Goal: Check status

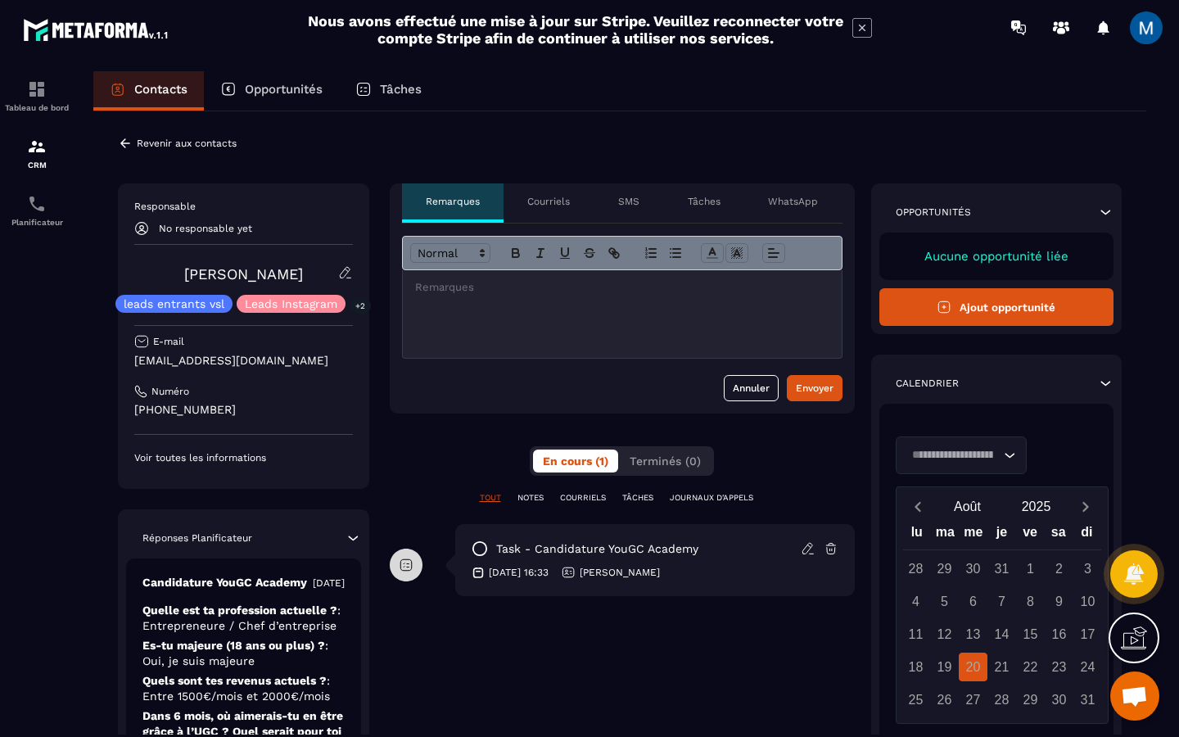
scroll to position [145, 0]
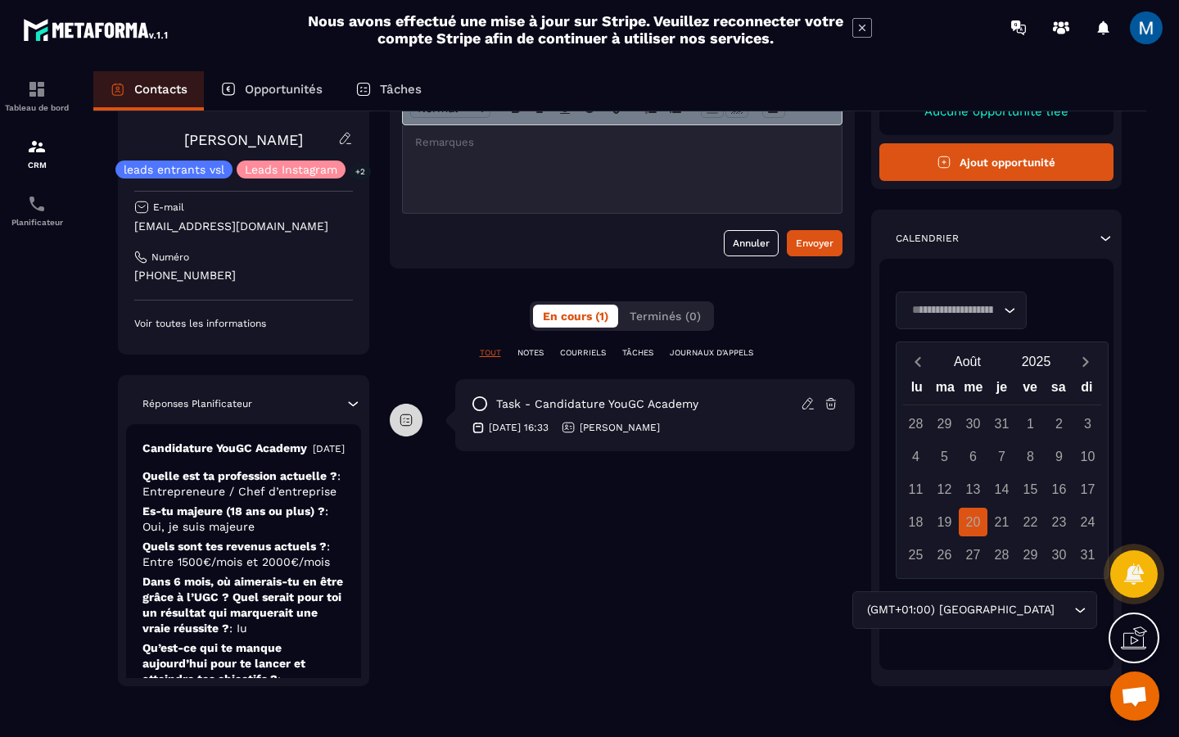
click at [999, 305] on div "Search for option" at bounding box center [953, 310] width 97 height 18
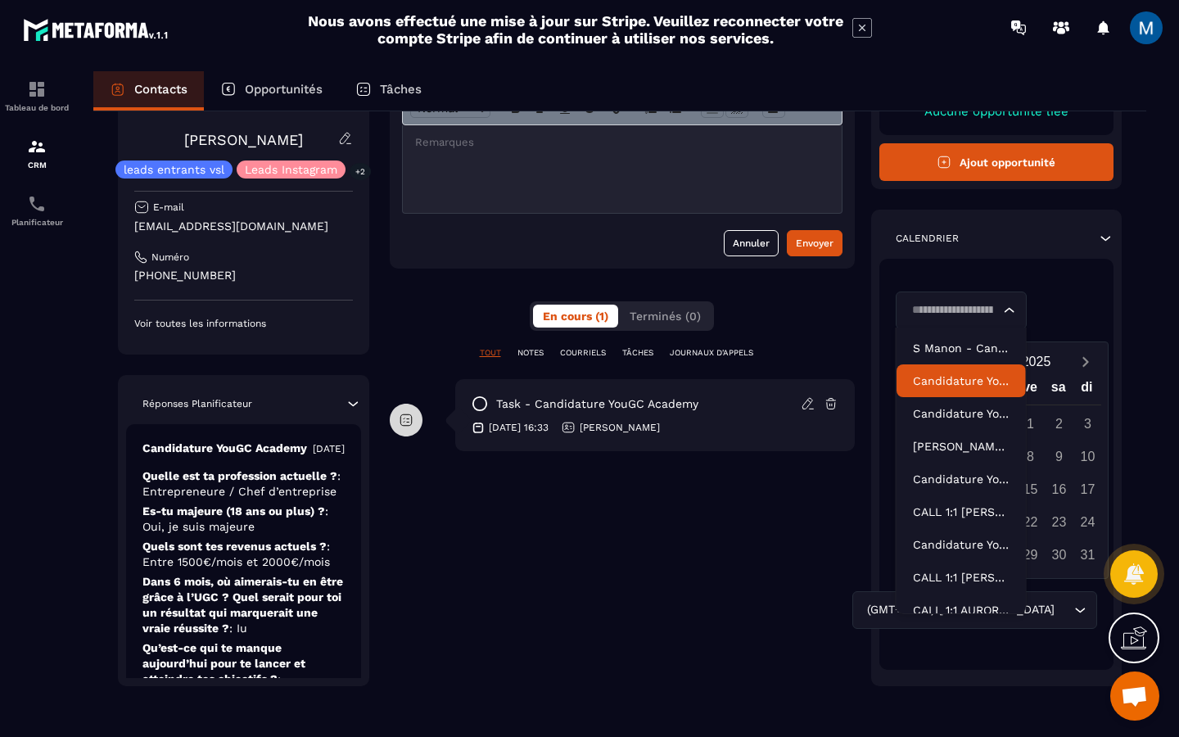
click at [960, 377] on p "Candidature YouGC Academy-V2" at bounding box center [961, 380] width 97 height 16
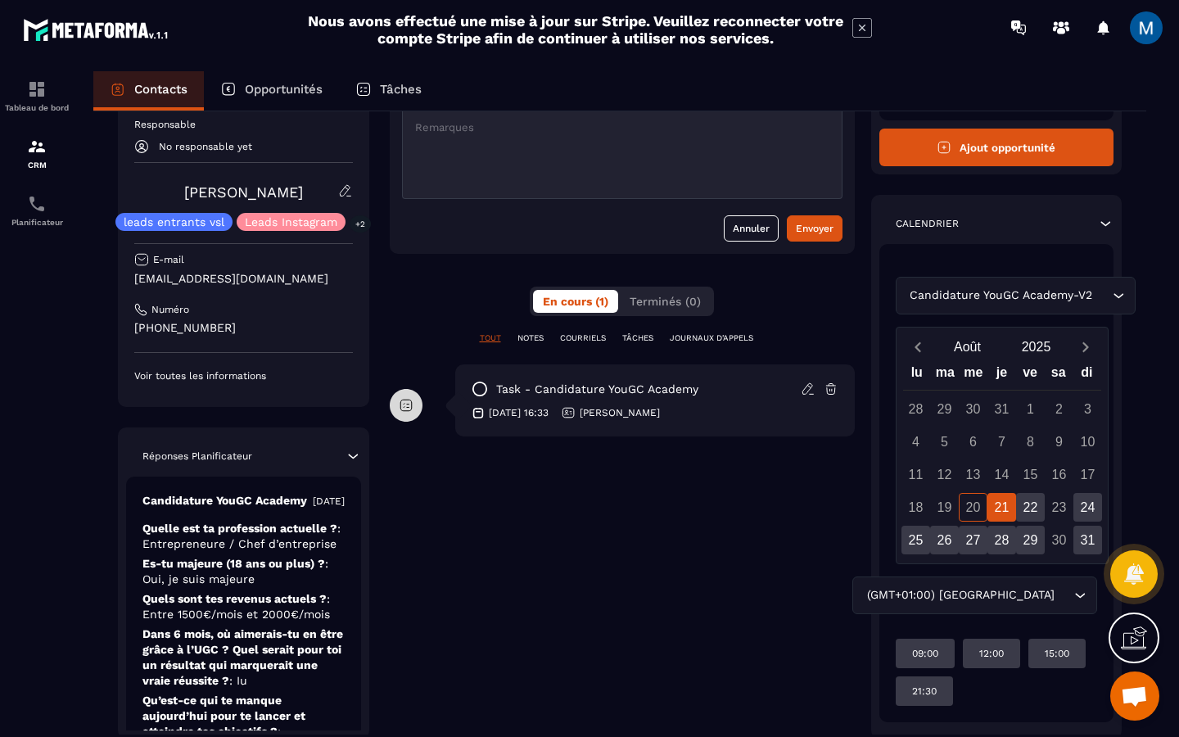
scroll to position [181, 0]
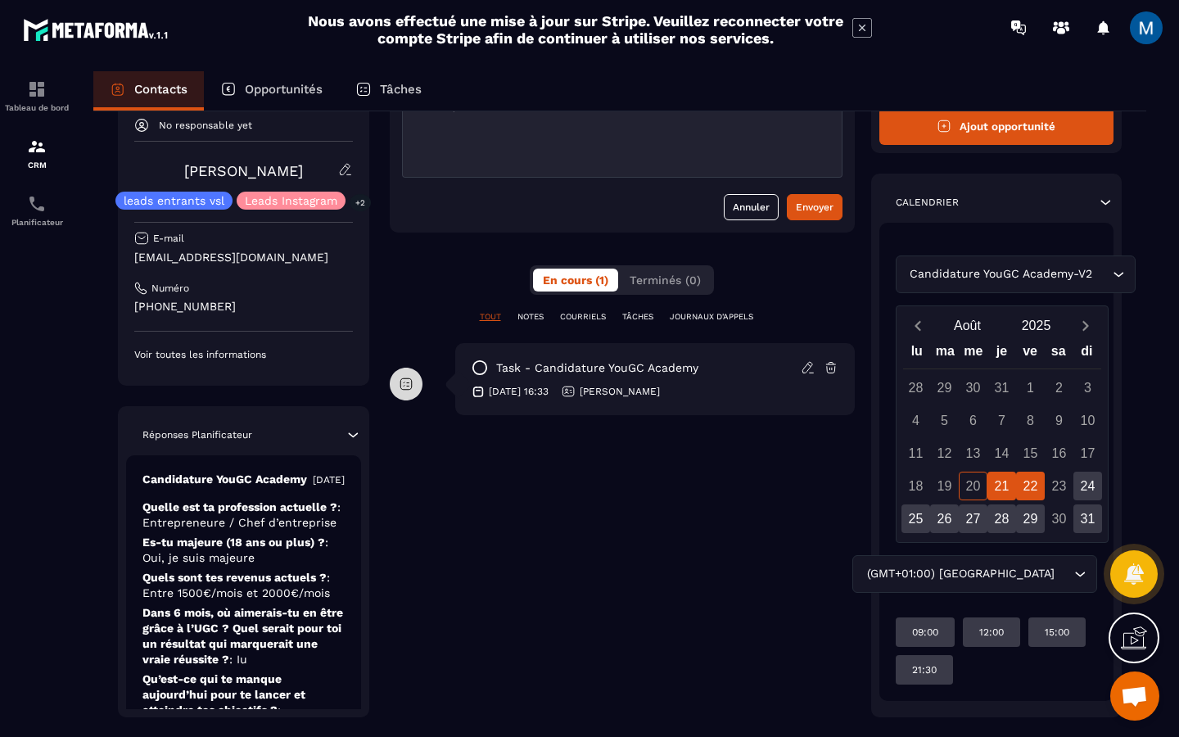
click at [1033, 487] on div "22" at bounding box center [1030, 486] width 29 height 29
click at [1089, 489] on div "24" at bounding box center [1087, 486] width 29 height 29
click at [909, 511] on div "25" at bounding box center [915, 518] width 29 height 29
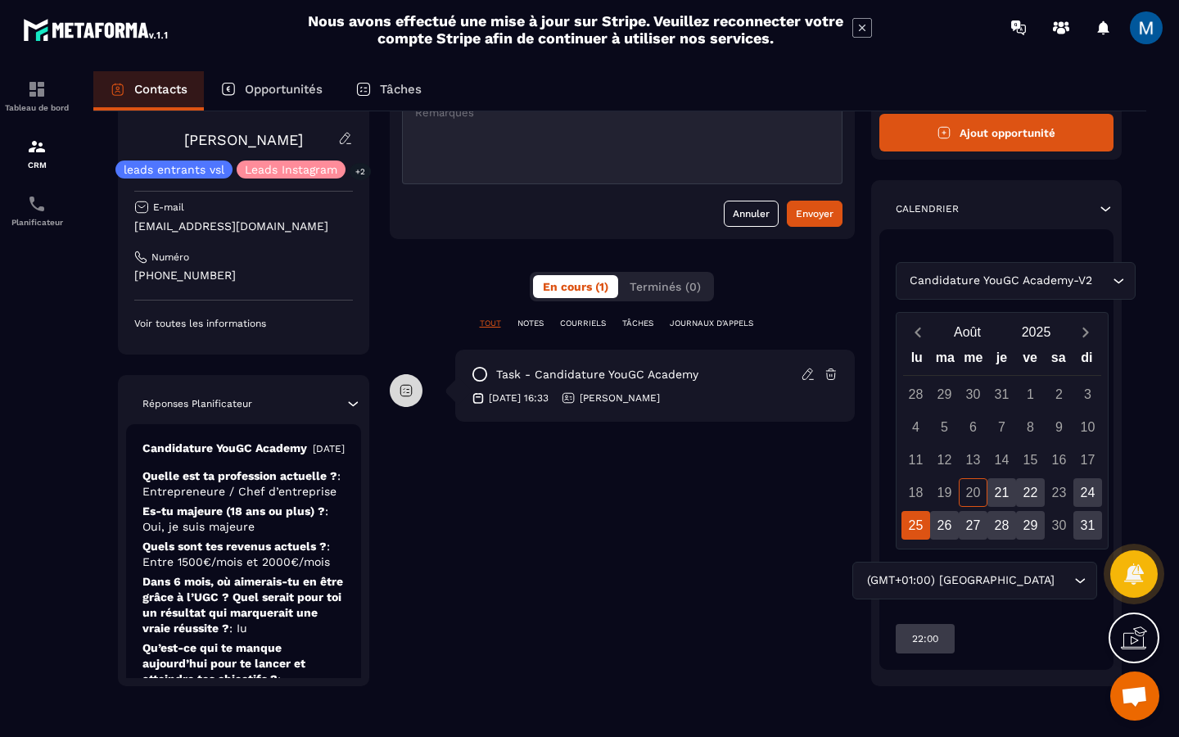
scroll to position [0, 0]
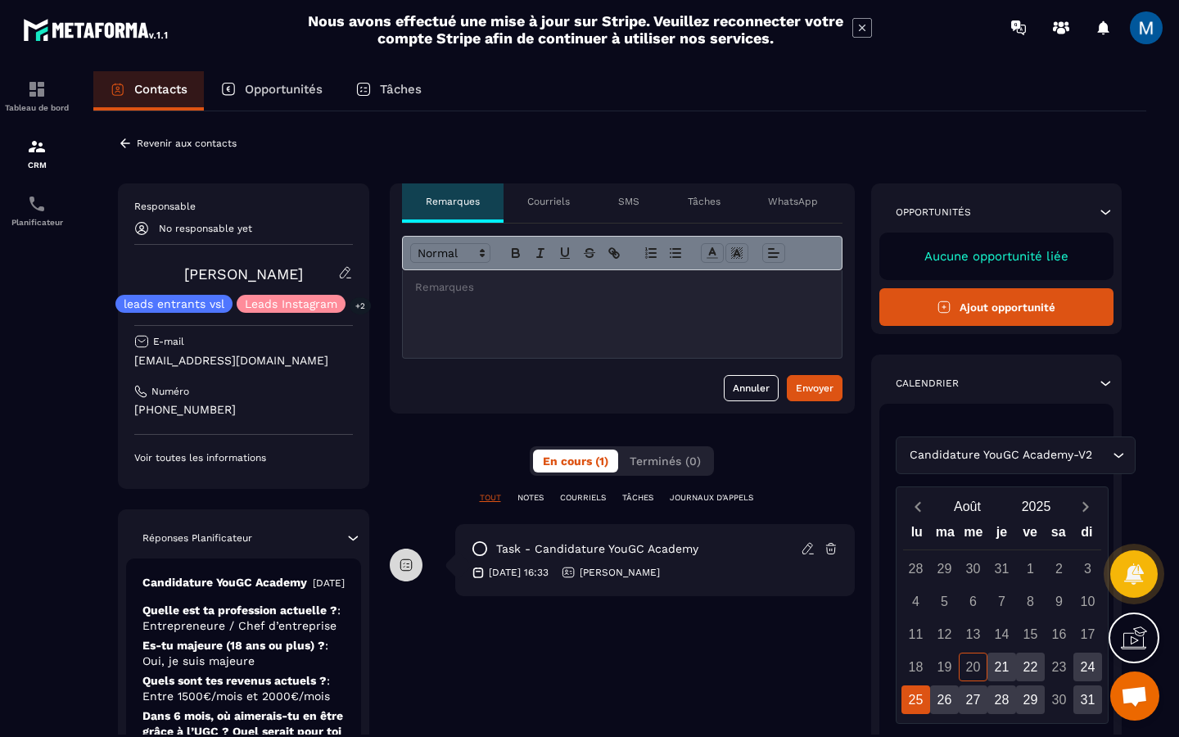
click at [305, 94] on p "Opportunités" at bounding box center [284, 89] width 78 height 15
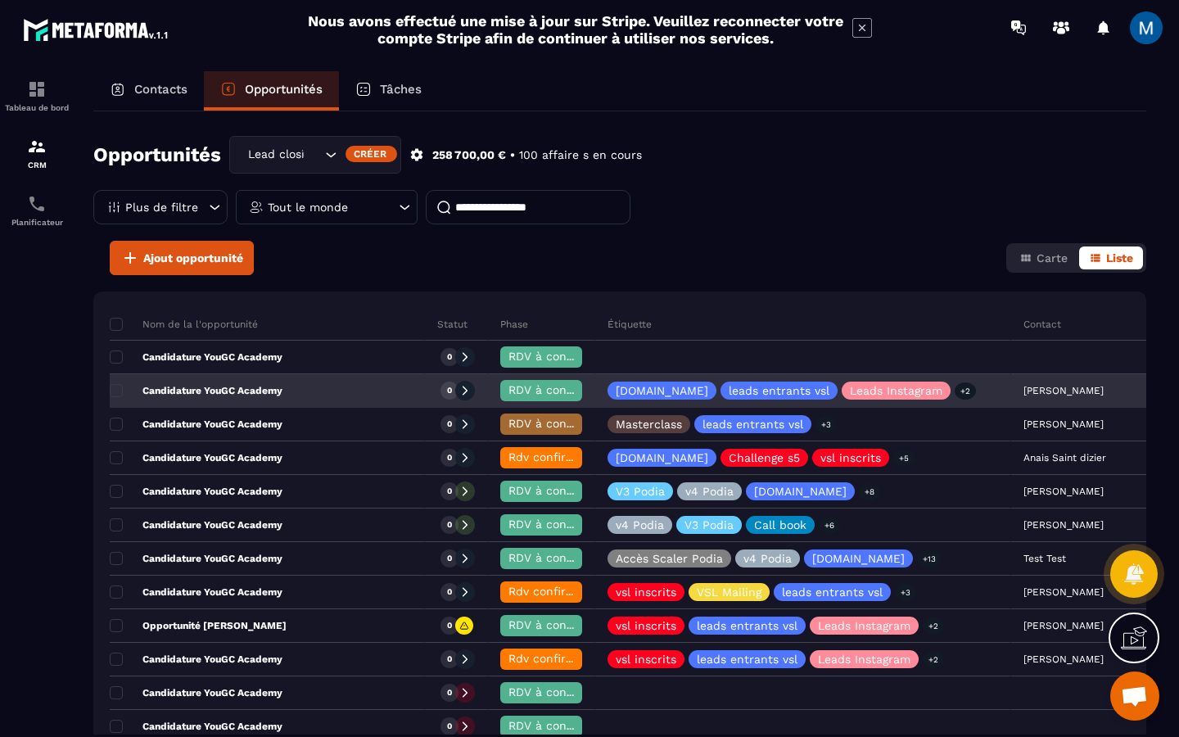
scroll to position [0, 15]
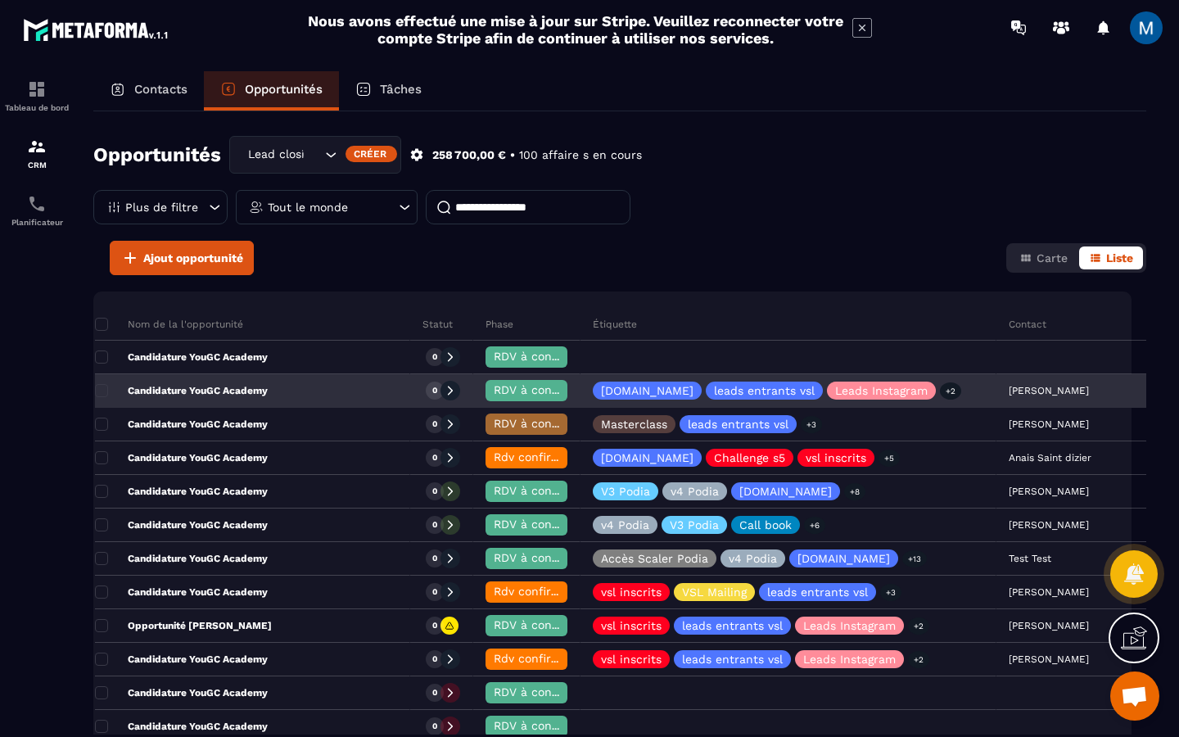
click at [246, 389] on p "Candidature YouGC Academy" at bounding box center [181, 390] width 173 height 13
